Goal: Use online tool/utility: Use online tool/utility

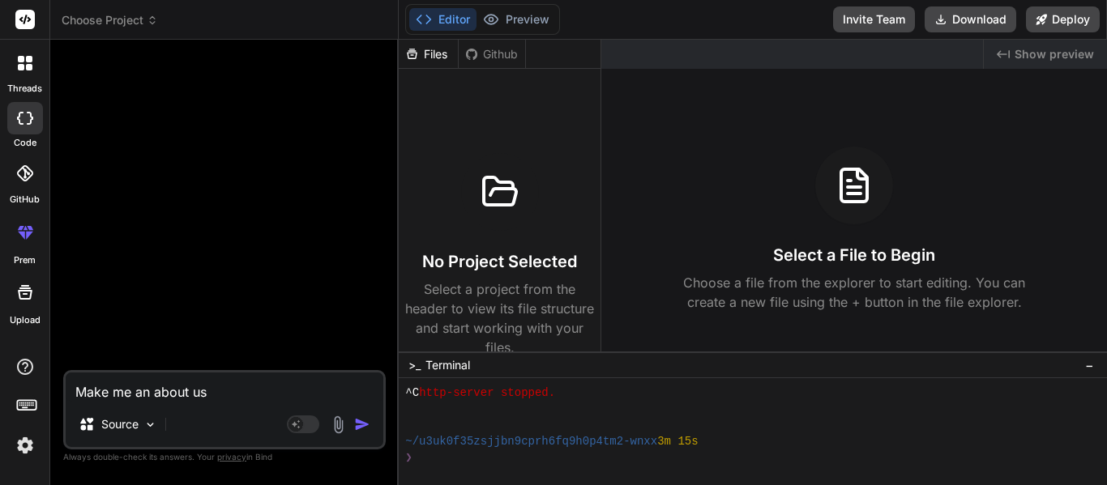
click at [203, 395] on textarea "Make me an about us" at bounding box center [225, 387] width 318 height 29
type textarea "x"
click at [23, 57] on icon at bounding box center [21, 59] width 6 height 6
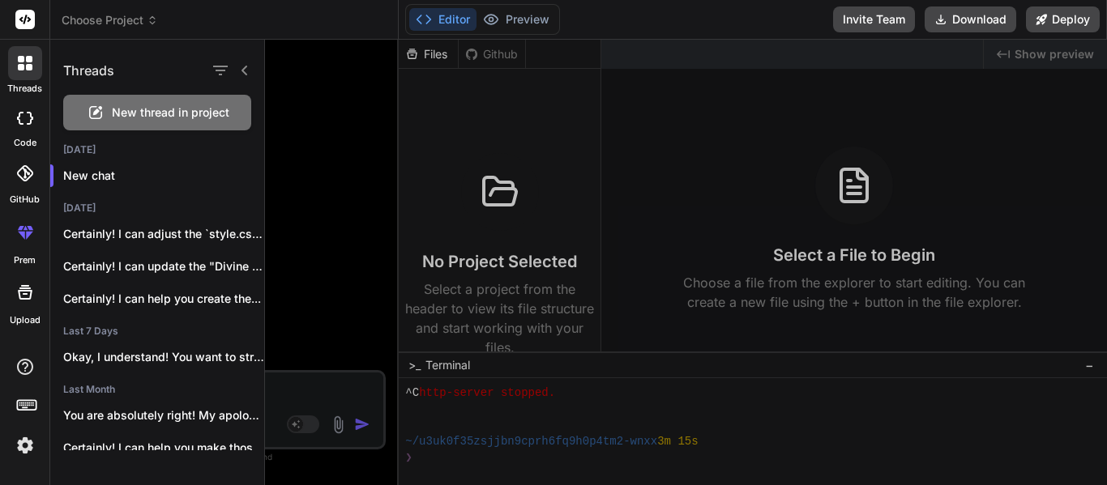
click at [305, 379] on div at bounding box center [686, 263] width 842 height 446
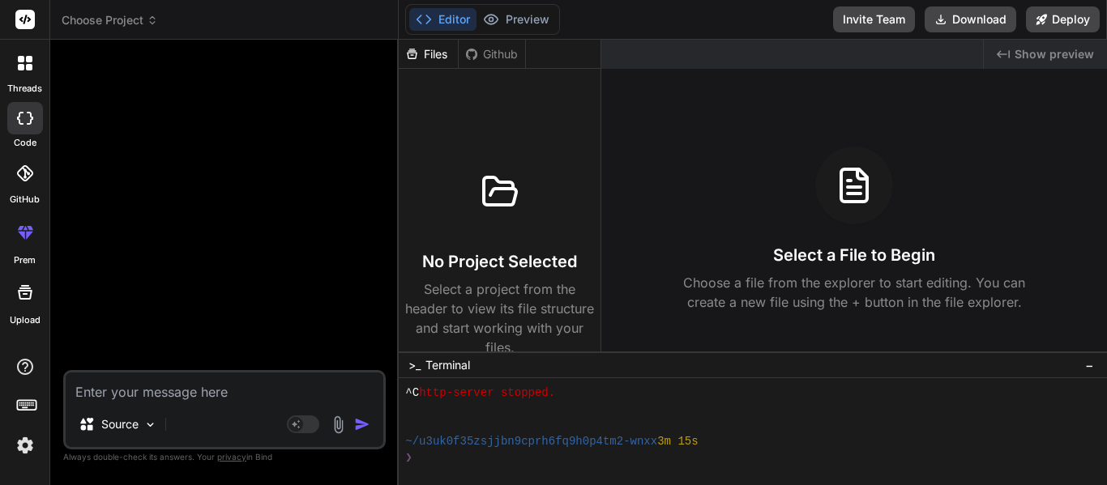
click at [250, 390] on textarea at bounding box center [225, 387] width 318 height 29
type textarea "C"
type textarea "x"
type textarea "Ca"
type textarea "x"
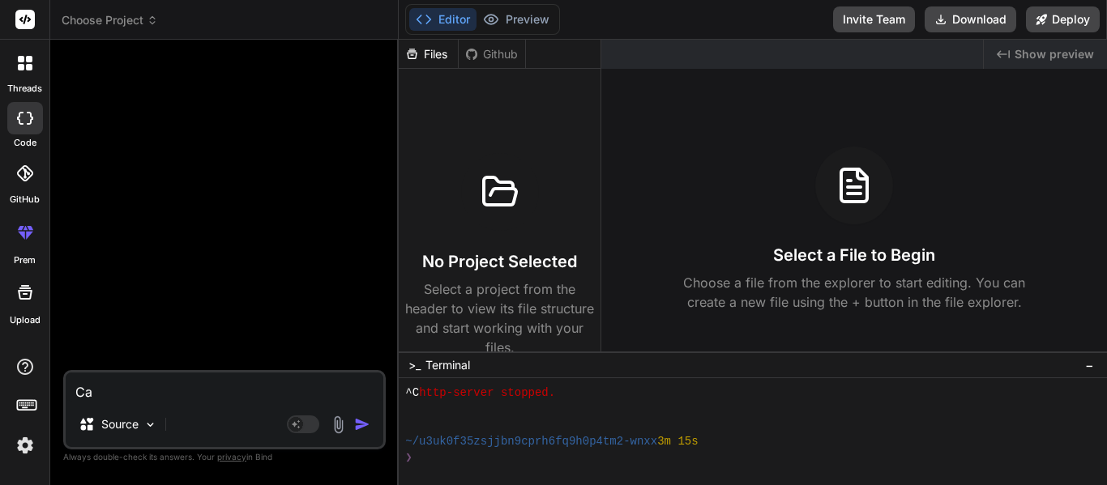
type textarea "Can"
type textarea "x"
type textarea "Can"
type textarea "x"
type textarea "Can y"
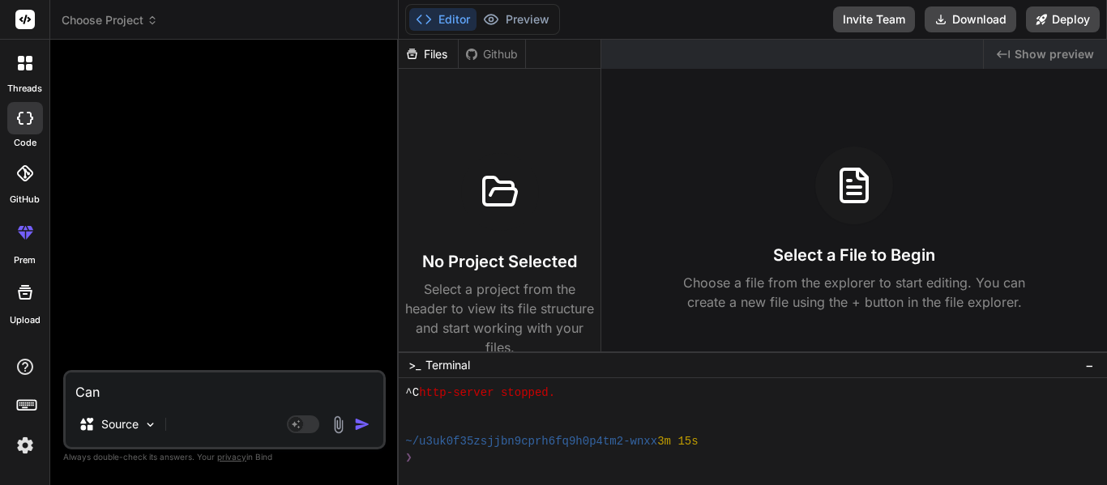
type textarea "x"
type textarea "Can yo"
type textarea "x"
type textarea "Can you"
type textarea "x"
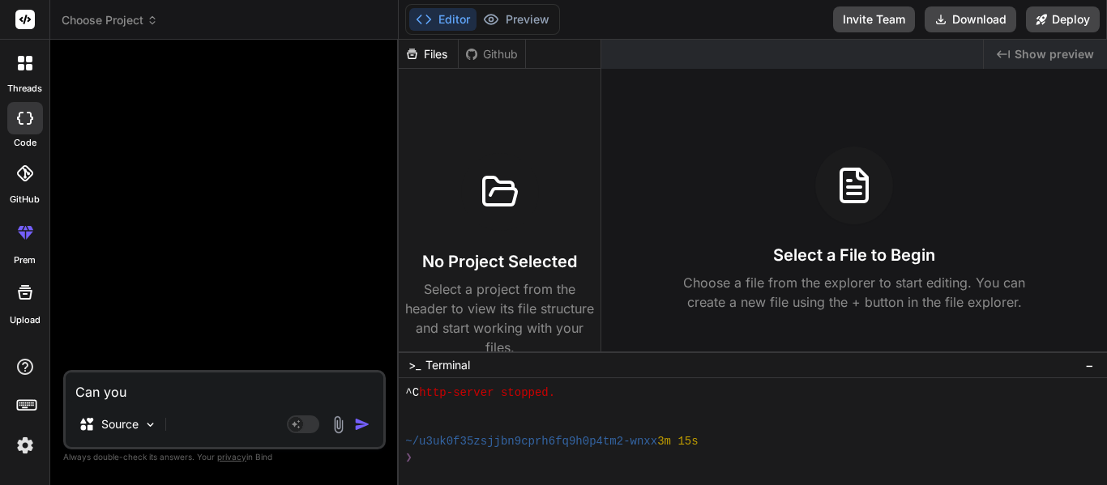
type textarea "Can you"
type textarea "x"
type textarea "Can you m"
type textarea "x"
type textarea "Can you ma"
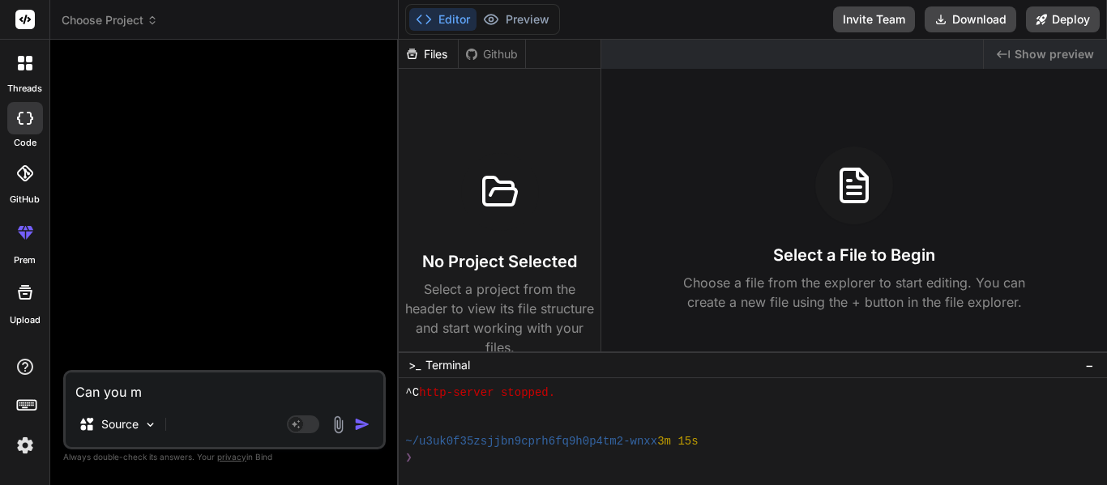
type textarea "x"
type textarea "Can you mak"
type textarea "x"
type textarea "Can you make"
type textarea "x"
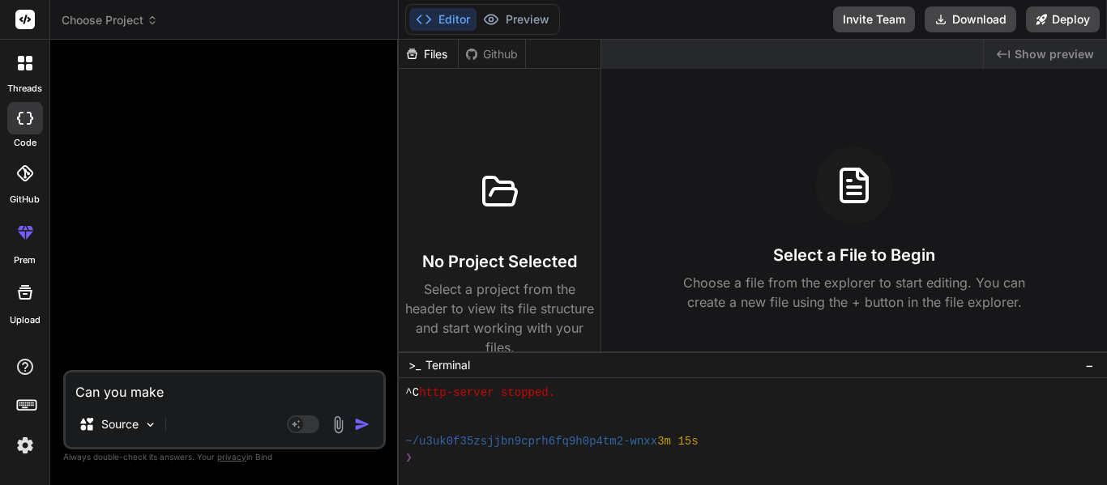
type textarea "Can you make"
type textarea "x"
type textarea "Can you make m"
type textarea "x"
type textarea "Can you make me"
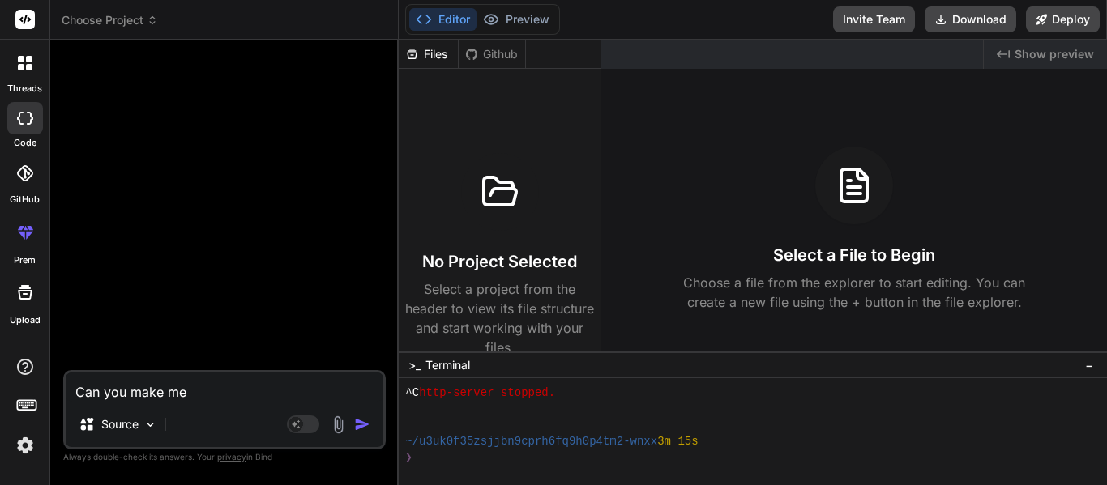
type textarea "x"
type textarea "Can you make me"
type textarea "x"
type textarea "Can you make me a"
type textarea "x"
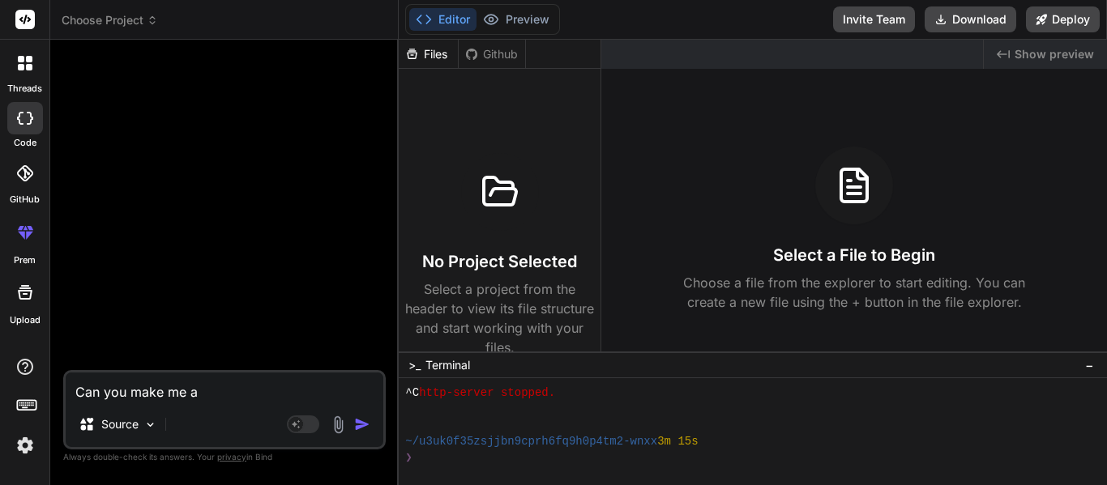
type textarea "Can you make me an"
type textarea "x"
type textarea "Can you make me an"
type textarea "x"
type textarea "Can you make me an e"
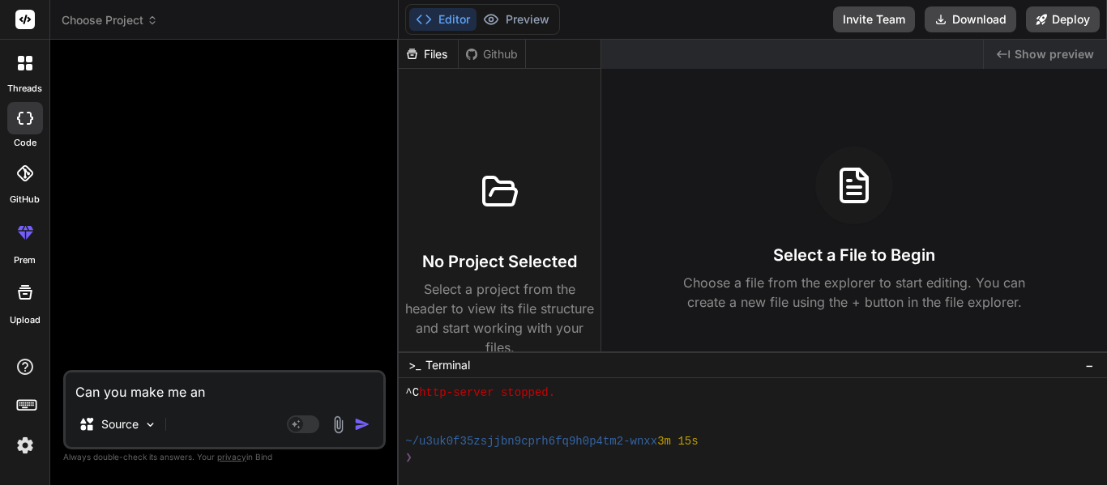
type textarea "x"
type textarea "Can you make me an er"
type textarea "x"
type textarea "Can you make me an err"
type textarea "x"
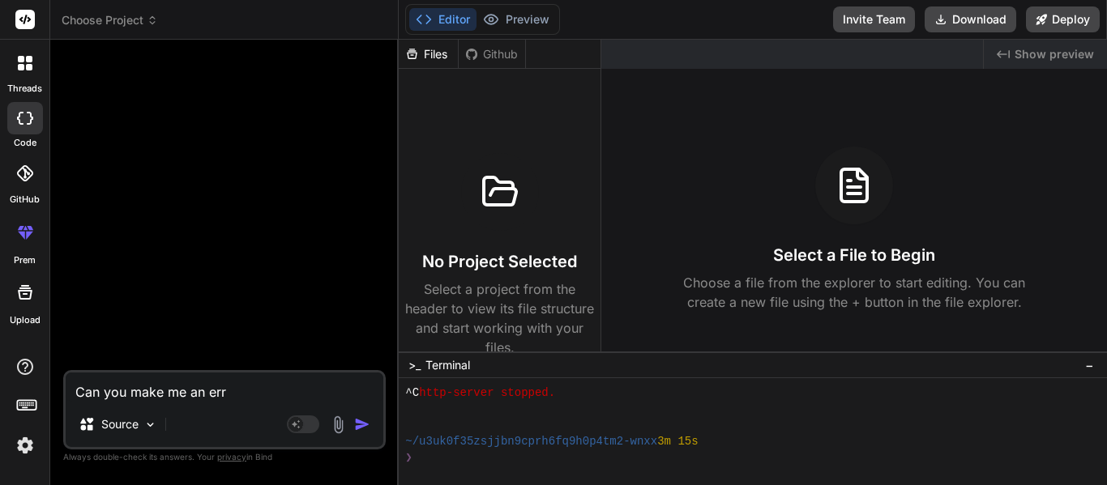
type textarea "Can you make me an erro"
type textarea "x"
type textarea "Can you make me an error"
type textarea "x"
type textarea "Can you make me an error"
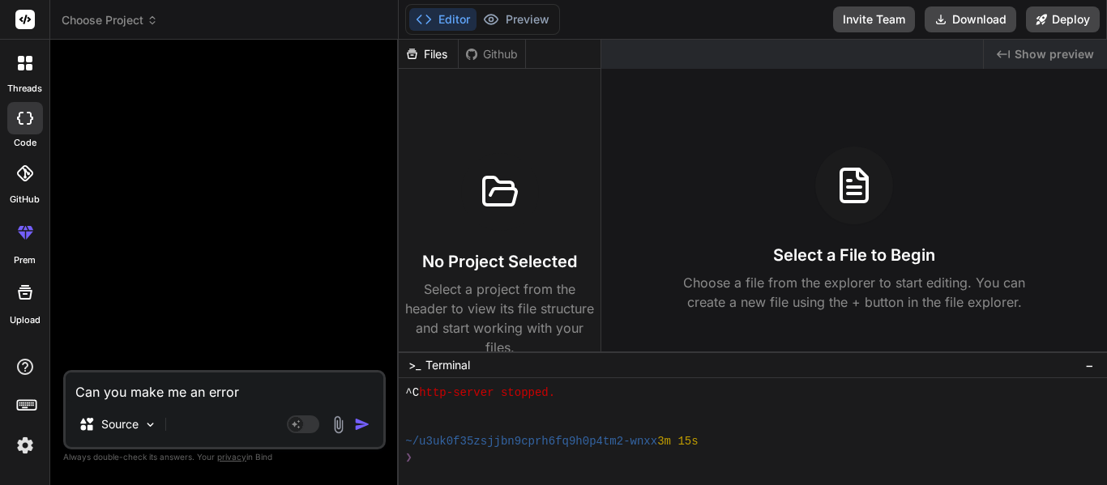
type textarea "x"
type textarea "Can you make me an error p"
type textarea "x"
type textarea "Can you make me an error pa"
type textarea "x"
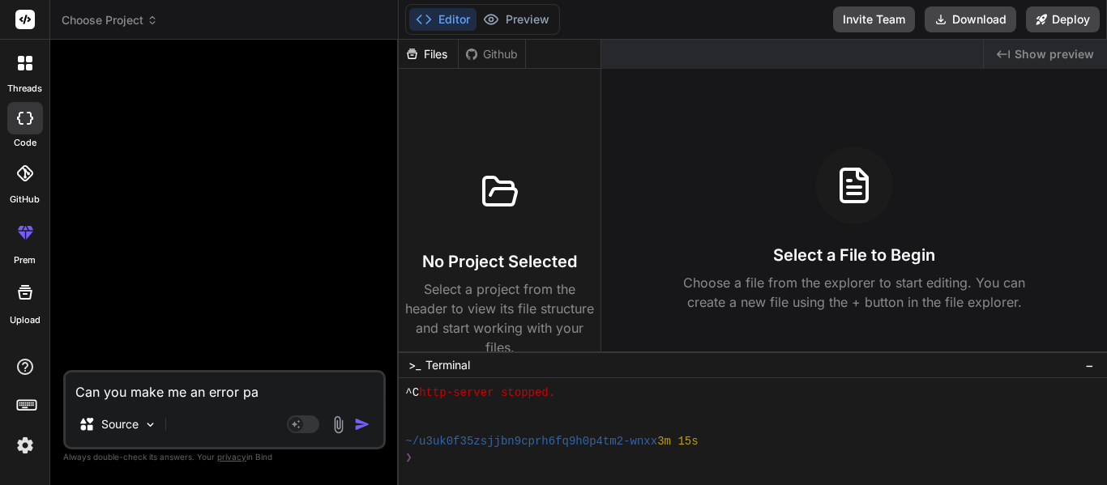
type textarea "Can you make me an error pag"
type textarea "x"
type textarea "Can you make me an error page"
type textarea "x"
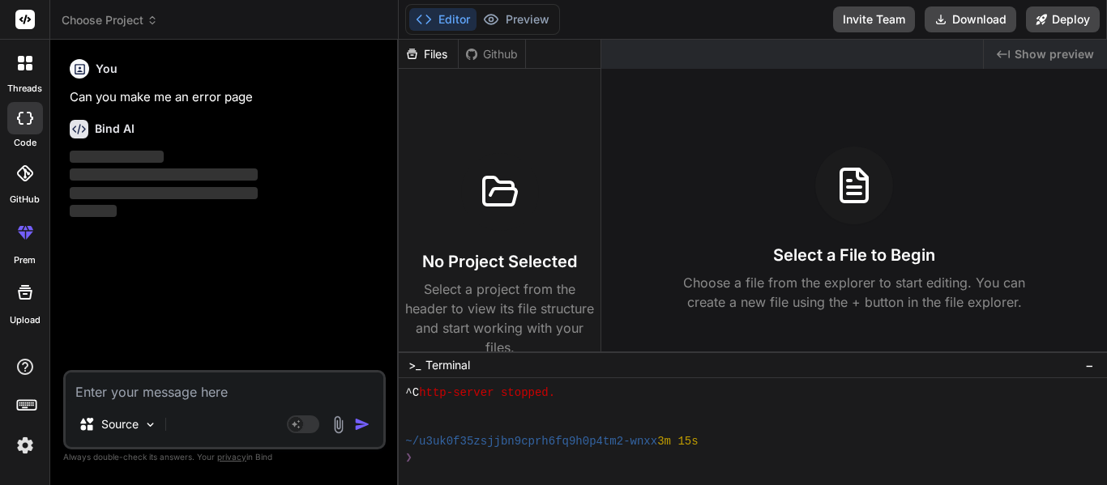
scroll to position [53, 0]
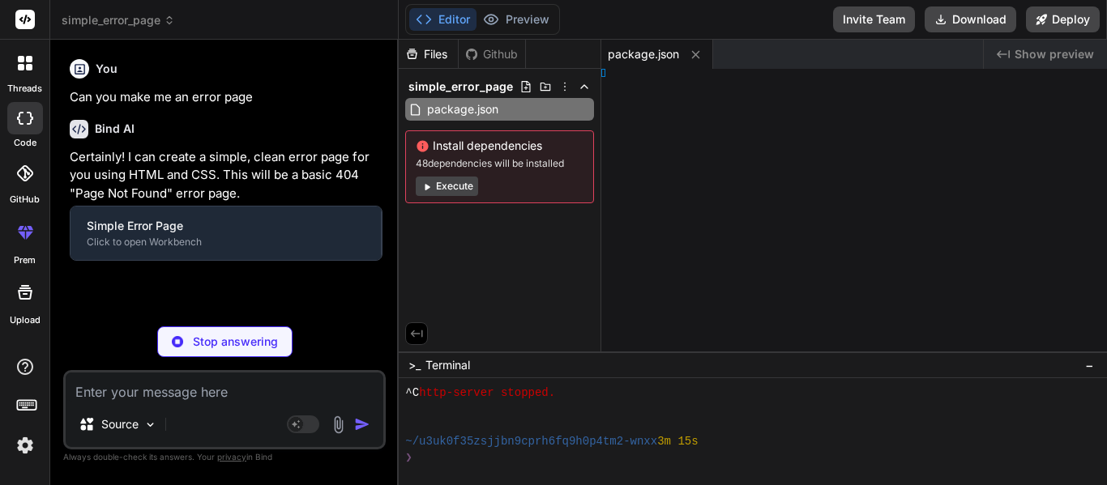
type textarea "x"
type textarea "/html>"
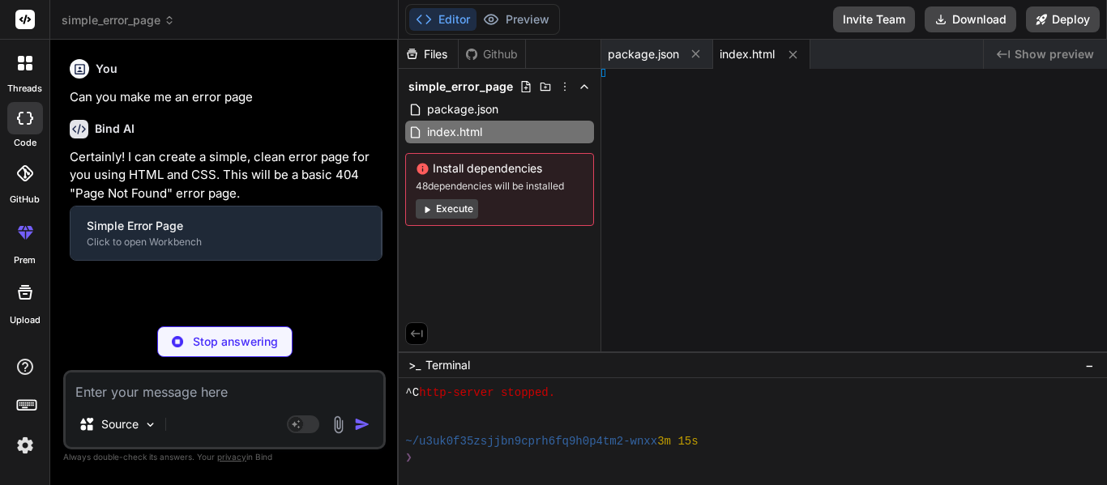
type textarea "x"
type textarea "#2980b9; }"
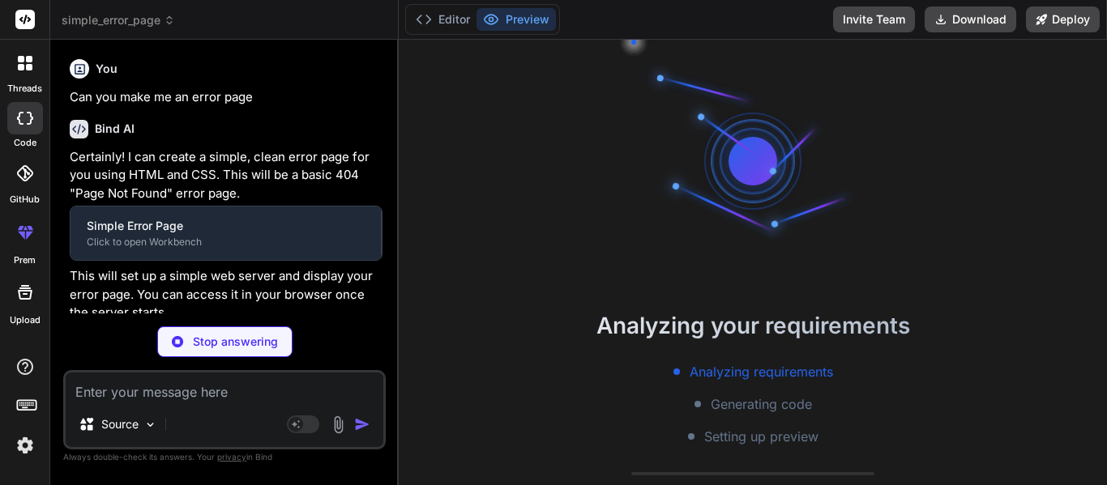
type textarea "x"
type textarea "2980b9; }"
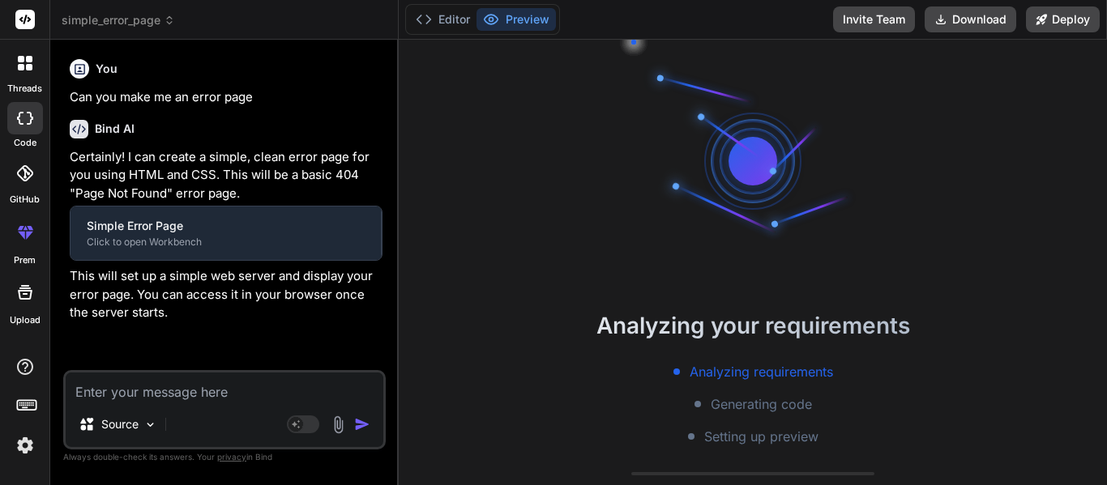
type textarea "x"
